Goal: Navigation & Orientation: Find specific page/section

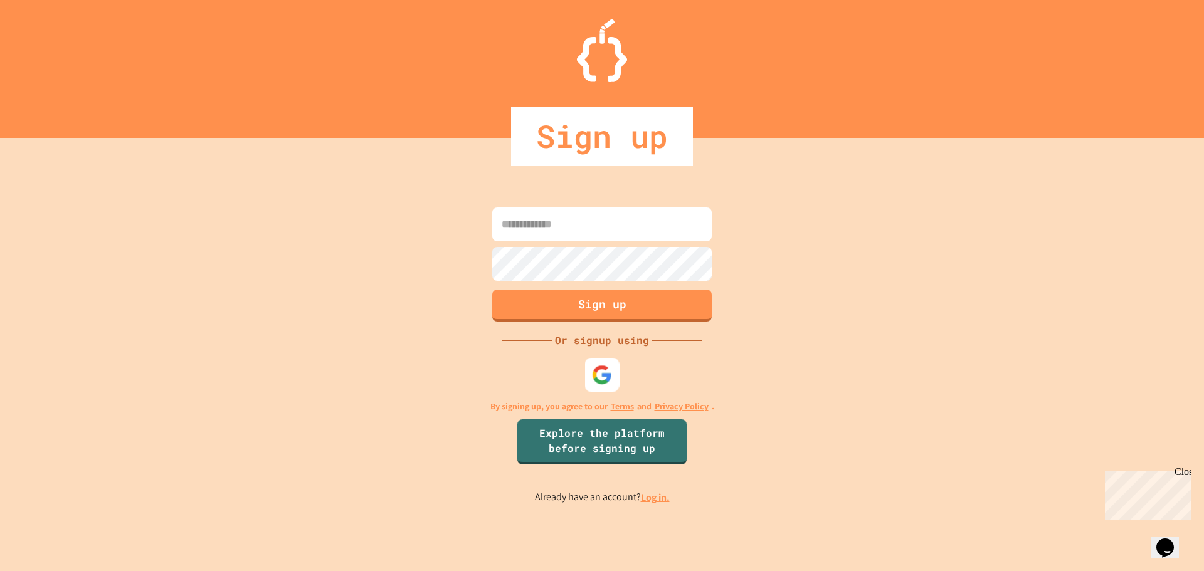
drag, startPoint x: 598, startPoint y: 365, endPoint x: 596, endPoint y: 416, distance: 51.5
click at [598, 365] on img at bounding box center [602, 374] width 21 height 21
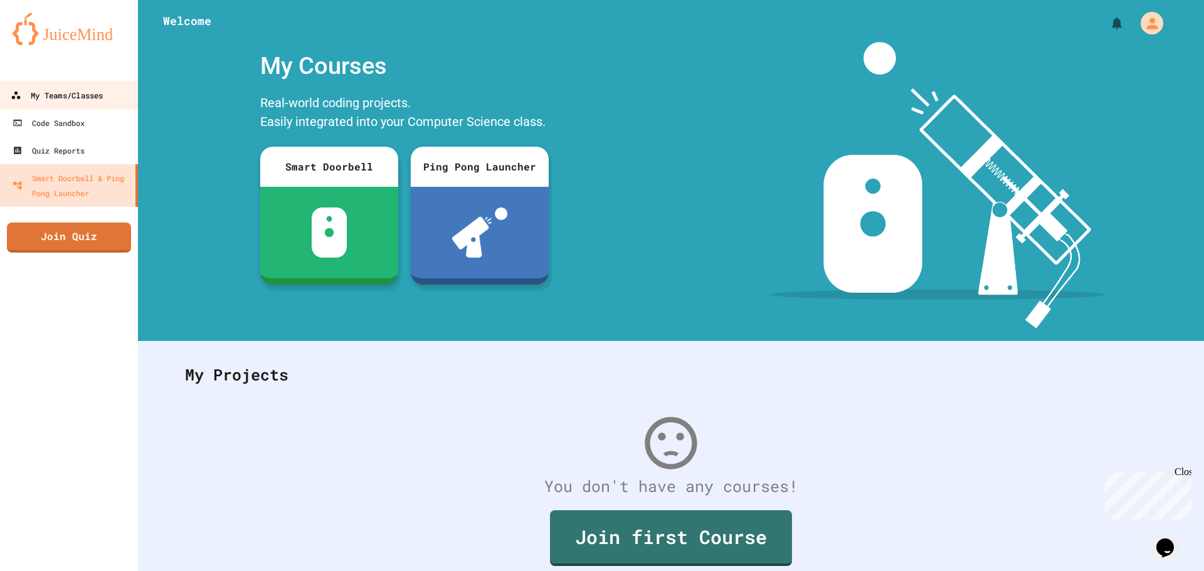
click at [80, 95] on div "My Teams/Classes" at bounding box center [57, 96] width 92 height 16
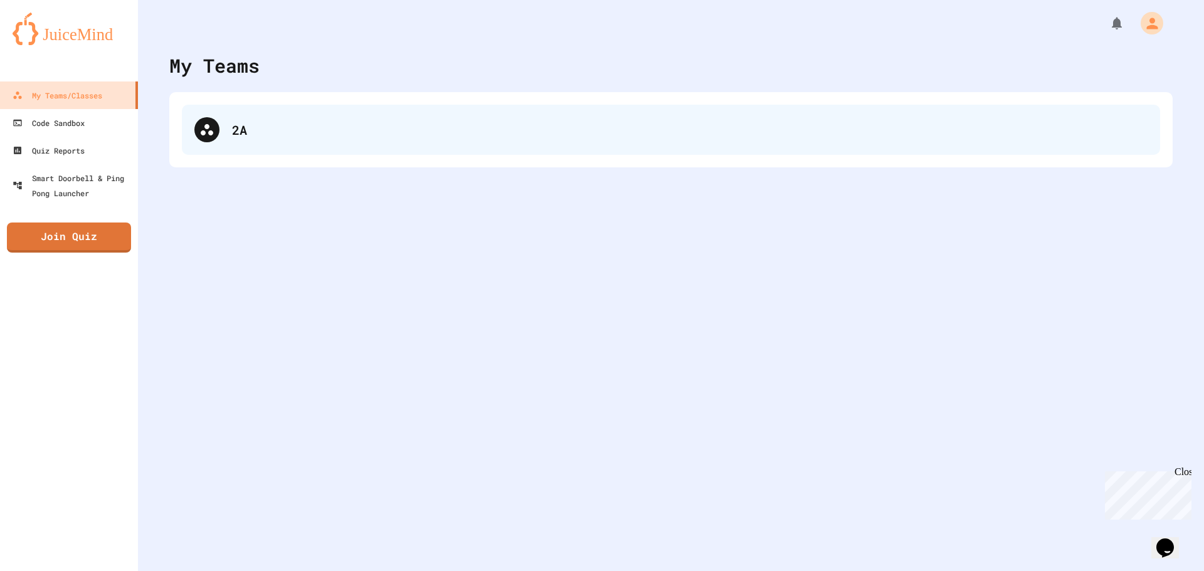
click at [378, 120] on div "2A" at bounding box center [671, 130] width 978 height 50
